Goal: Find specific fact: Find specific fact

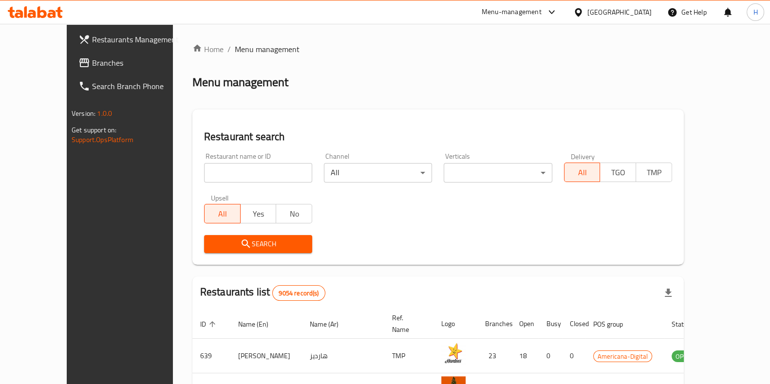
click at [265, 167] on input "search" at bounding box center [258, 172] width 108 height 19
click button "Search" at bounding box center [258, 244] width 108 height 18
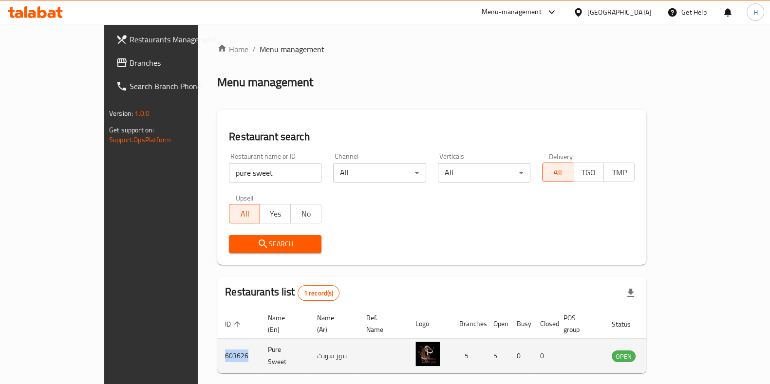
drag, startPoint x: 184, startPoint y: 344, endPoint x: 154, endPoint y: 345, distance: 29.2
click at [217, 345] on td "603626" at bounding box center [238, 356] width 43 height 35
copy td "603626"
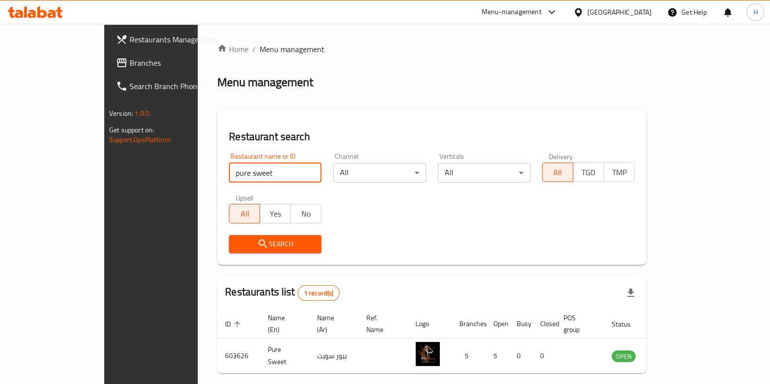
drag, startPoint x: 208, startPoint y: 175, endPoint x: 38, endPoint y: 155, distance: 171.6
click at [104, 155] on div "Restaurants Management Branches Search Branch Phone Version: 1.0.0 Get support …" at bounding box center [385, 225] width 562 height 402
click button "Search" at bounding box center [275, 244] width 93 height 18
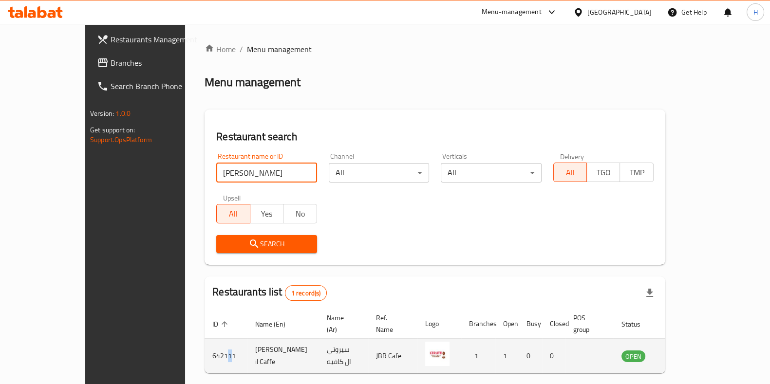
click at [205, 352] on td "642111" at bounding box center [226, 356] width 43 height 35
drag, startPoint x: 180, startPoint y: 347, endPoint x: 155, endPoint y: 347, distance: 24.8
click at [205, 347] on td "642111" at bounding box center [226, 356] width 43 height 35
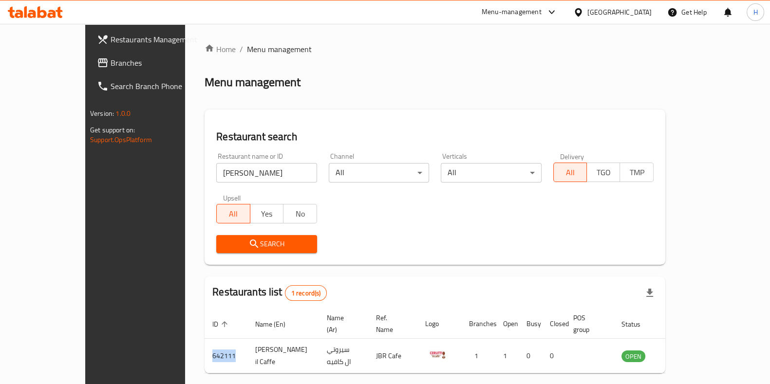
copy td "642111"
drag, startPoint x: 185, startPoint y: 170, endPoint x: 138, endPoint y: 166, distance: 47.0
click at [185, 167] on div "Home / Menu management Menu management Restaurant search Restaurant name or ID …" at bounding box center [435, 225] width 500 height 402
click button "Search" at bounding box center [266, 244] width 100 height 18
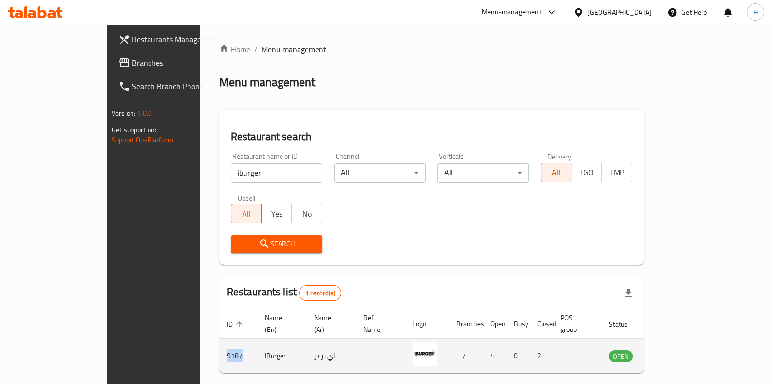
drag, startPoint x: 176, startPoint y: 343, endPoint x: 148, endPoint y: 344, distance: 28.3
click at [219, 344] on td "9187" at bounding box center [238, 356] width 38 height 35
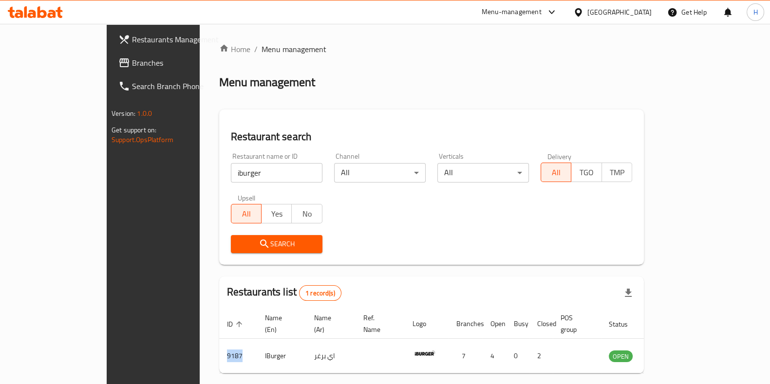
copy td "9187"
drag, startPoint x: 194, startPoint y: 174, endPoint x: 114, endPoint y: 150, distance: 84.0
click at [114, 151] on div "Restaurants Management Branches Search Branch Phone Version: 1.0.0 Get support …" at bounding box center [385, 225] width 557 height 402
click button "Search" at bounding box center [277, 244] width 92 height 18
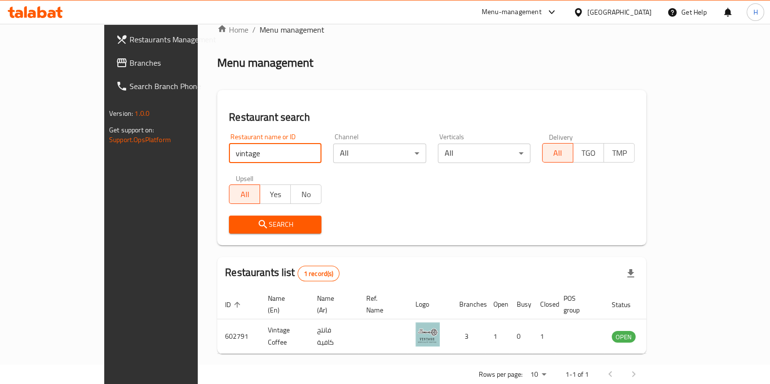
scroll to position [31, 0]
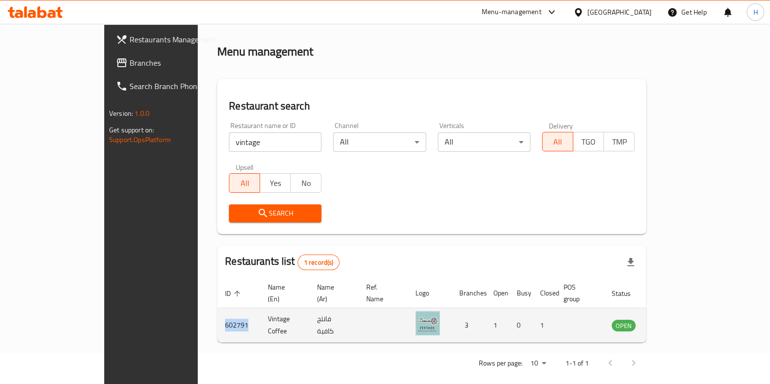
drag, startPoint x: 184, startPoint y: 318, endPoint x: 153, endPoint y: 303, distance: 33.8
click at [217, 308] on td "602791" at bounding box center [238, 325] width 43 height 35
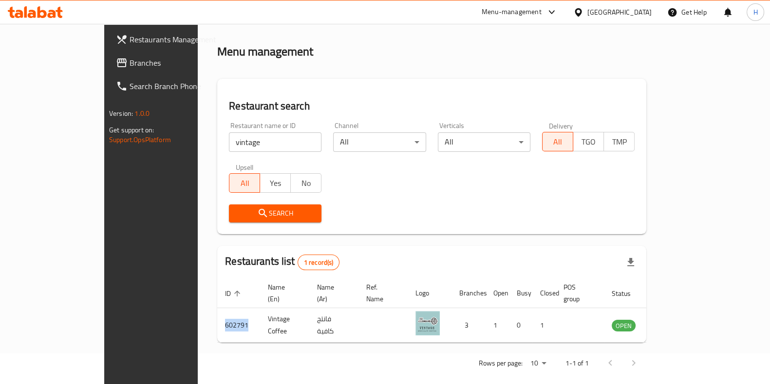
copy td "602791"
drag, startPoint x: 194, startPoint y: 143, endPoint x: 165, endPoint y: 144, distance: 29.7
click at [229, 144] on input "vintage" at bounding box center [275, 141] width 93 height 19
click button "Search" at bounding box center [275, 214] width 93 height 18
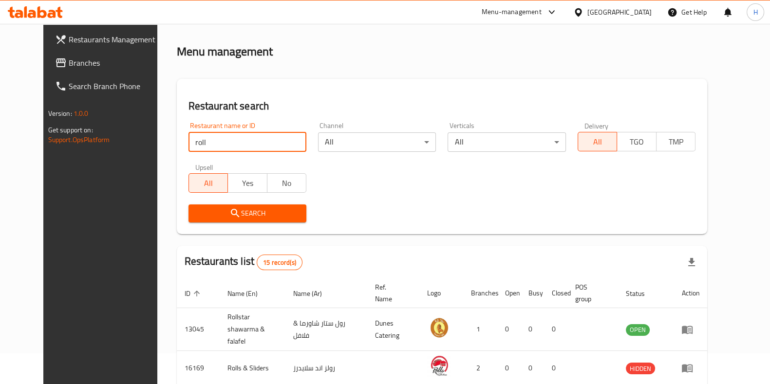
click at [402, 182] on div "Restaurant name or ID roll Restaurant name or ID Channel All ​ Verticals All ​ …" at bounding box center [442, 172] width 519 height 112
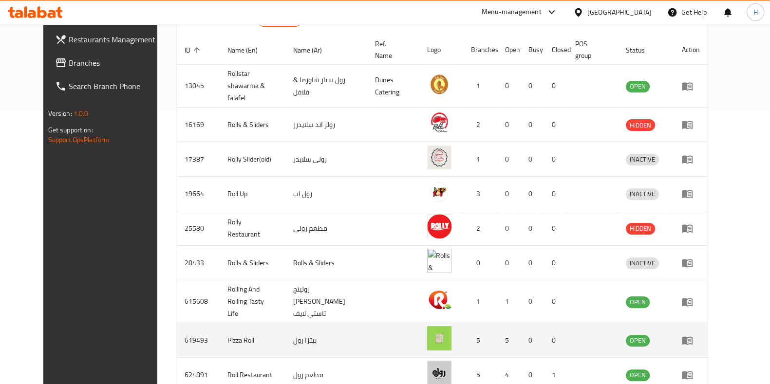
scroll to position [335, 0]
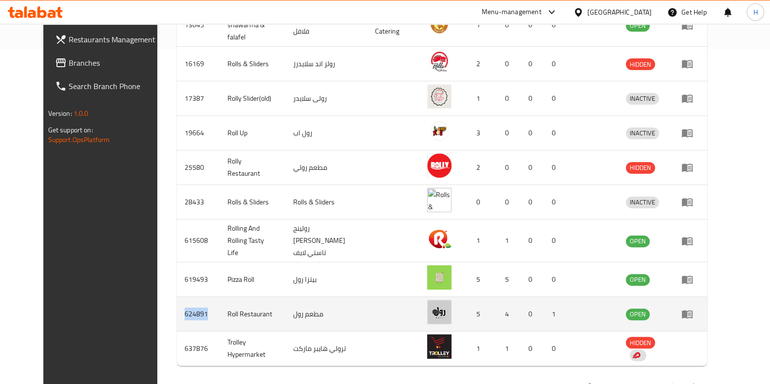
drag, startPoint x: 183, startPoint y: 296, endPoint x: 157, endPoint y: 302, distance: 26.0
click at [177, 302] on td "624891" at bounding box center [198, 314] width 43 height 35
copy td "624891"
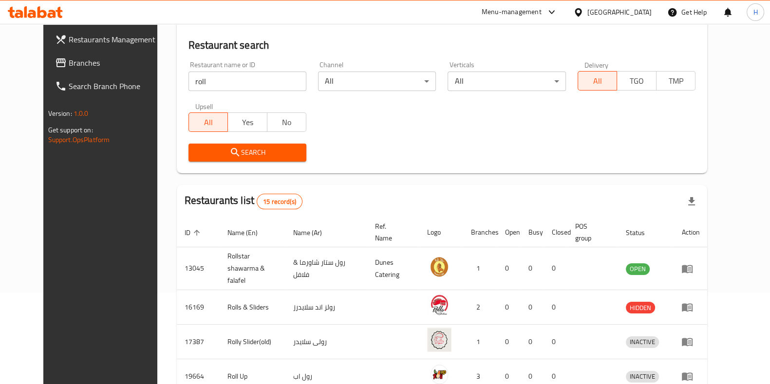
scroll to position [0, 0]
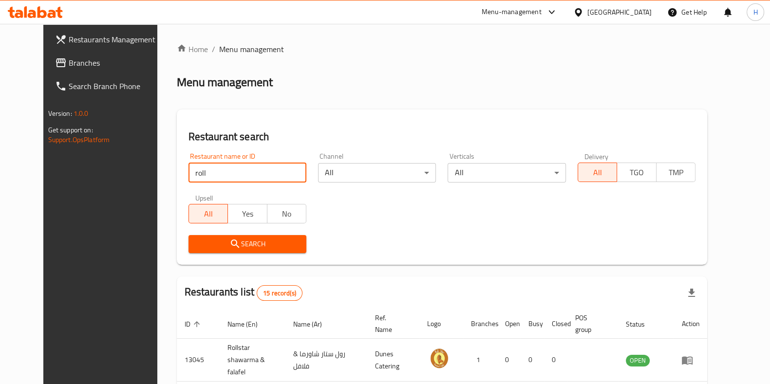
drag, startPoint x: 211, startPoint y: 174, endPoint x: 121, endPoint y: 171, distance: 89.7
click at [157, 174] on div "Home / Menu management Menu management Restaurant search Restaurant name or ID …" at bounding box center [442, 389] width 570 height 730
click button "Search" at bounding box center [247, 244] width 118 height 18
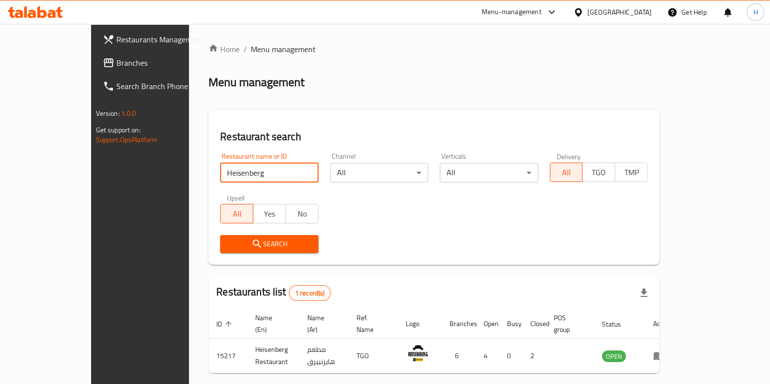
scroll to position [31, 0]
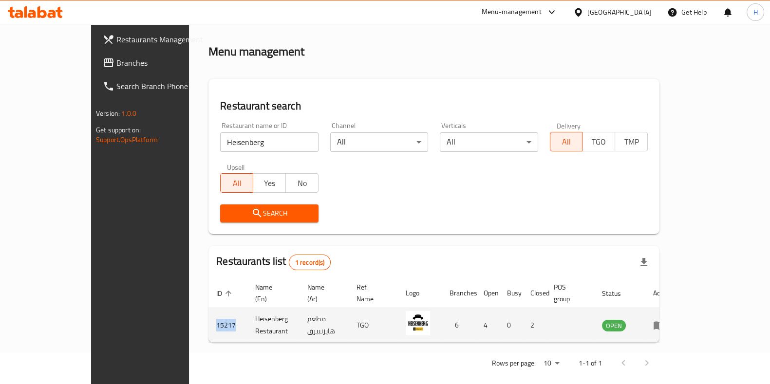
drag, startPoint x: 176, startPoint y: 310, endPoint x: 154, endPoint y: 316, distance: 22.2
click at [208, 316] on td "15217" at bounding box center [227, 325] width 39 height 35
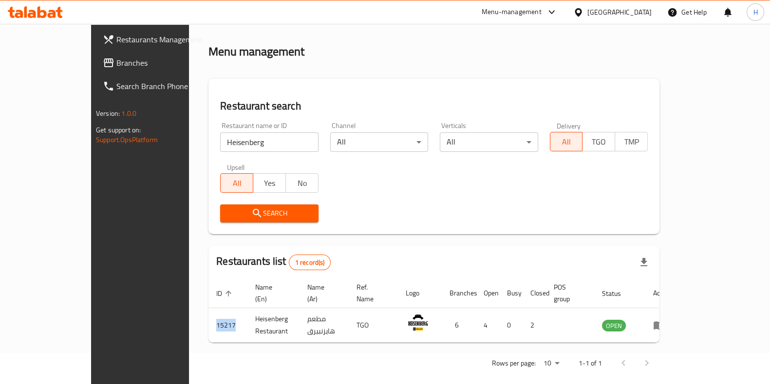
copy td "15217"
drag, startPoint x: 224, startPoint y: 148, endPoint x: 125, endPoint y: 136, distance: 100.0
click at [125, 136] on div "Restaurants Management Branches Search Branch Phone Version: 1.0.0 Get support …" at bounding box center [385, 194] width 588 height 402
type input "[PERSON_NAME]"
click button "Search" at bounding box center [269, 214] width 98 height 18
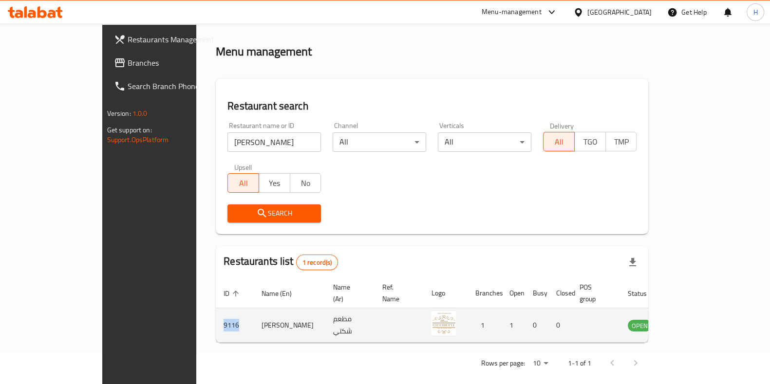
drag, startPoint x: 172, startPoint y: 310, endPoint x: 153, endPoint y: 309, distance: 19.0
click at [216, 309] on td "9116" at bounding box center [235, 325] width 38 height 35
copy td "9116"
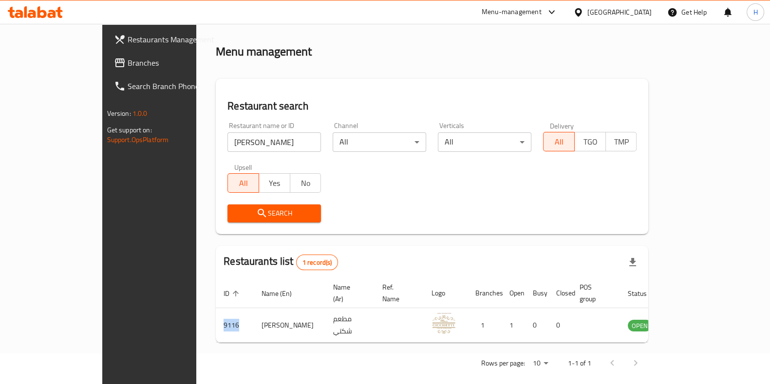
copy td "9116"
